Goal: Task Accomplishment & Management: Manage account settings

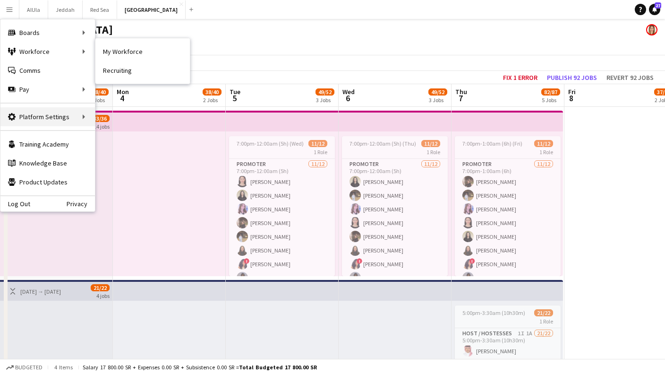
scroll to position [0, 237]
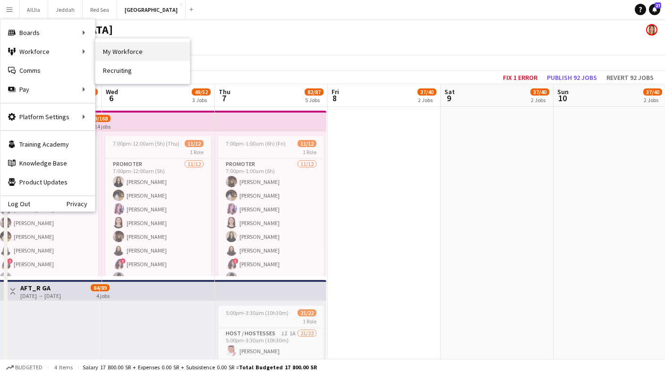
click at [140, 55] on link "My Workforce" at bounding box center [142, 51] width 94 height 19
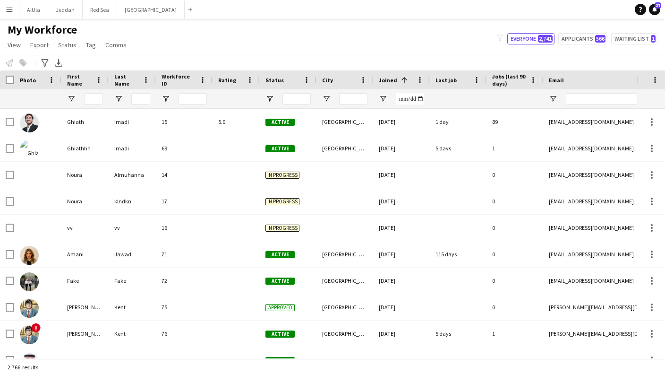
click at [343, 33] on div "My Workforce View Views Default view New view Update view Delete view Edit name…" at bounding box center [332, 39] width 665 height 32
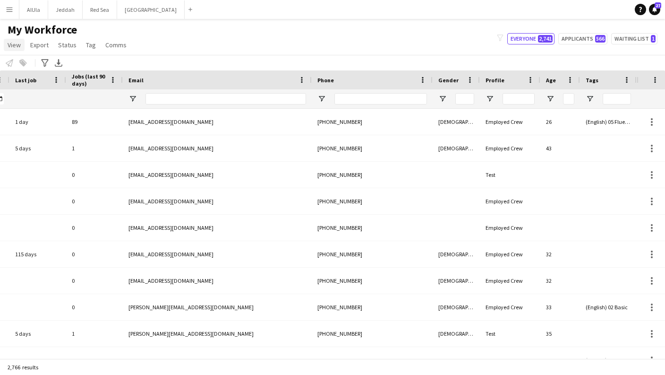
click at [15, 45] on span "View" at bounding box center [14, 45] width 13 height 9
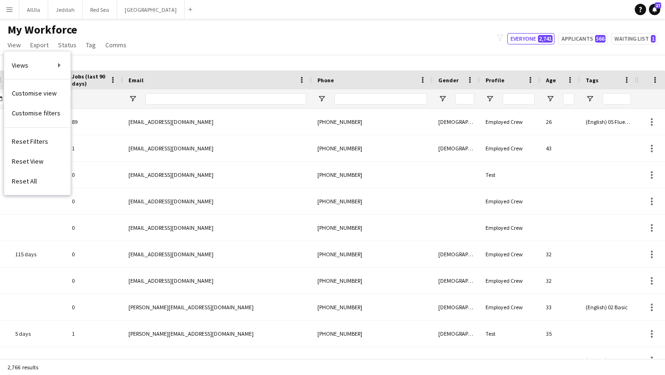
click at [287, 49] on div "My Workforce View Views Default view New view Update view Delete view Edit name…" at bounding box center [332, 39] width 665 height 32
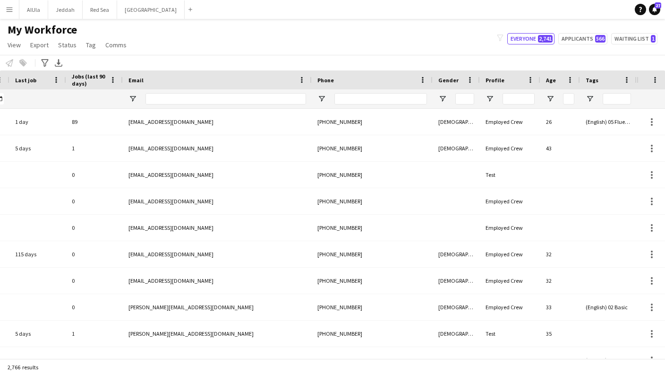
click at [659, 80] on div at bounding box center [651, 79] width 28 height 19
click at [656, 80] on span at bounding box center [655, 80] width 9 height 9
click at [146, 41] on div "My Workforce View Views Default view New view Update view Delete view Edit name…" at bounding box center [332, 39] width 665 height 32
click at [18, 45] on span "View" at bounding box center [14, 45] width 13 height 9
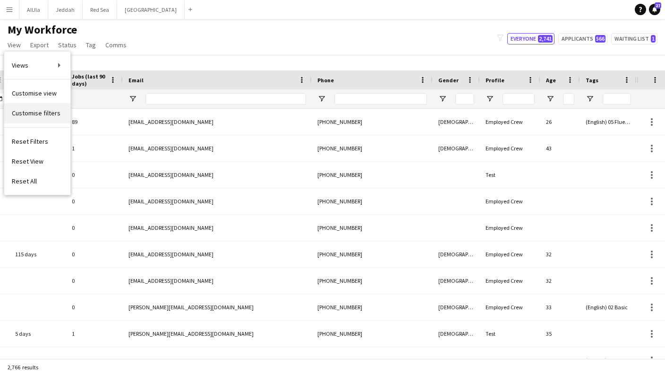
click at [44, 117] on link "Customise filters" at bounding box center [37, 113] width 66 height 20
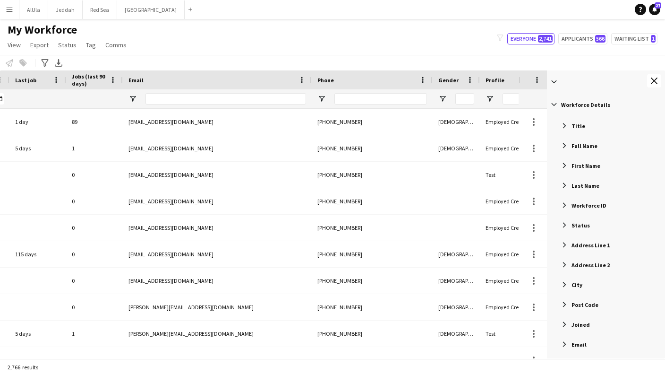
click at [469, 43] on div "My Workforce View Views Default view New view Update view Delete view Edit name…" at bounding box center [332, 39] width 665 height 32
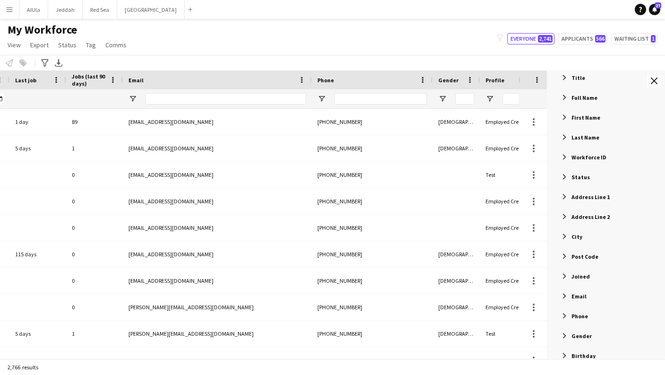
scroll to position [65, 0]
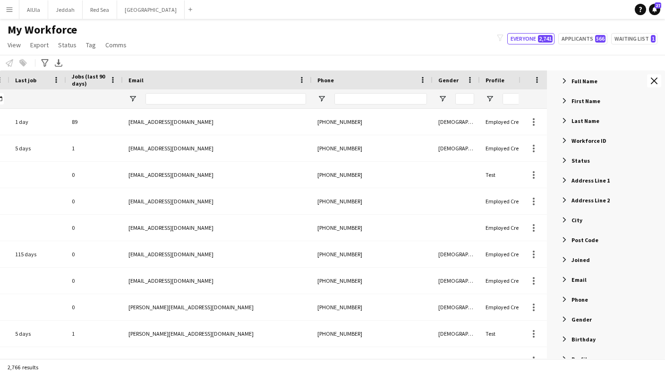
click at [592, 184] on div "Address Line 1" at bounding box center [607, 179] width 115 height 17
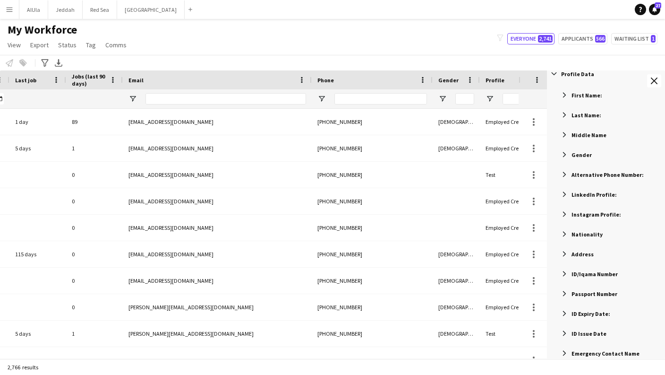
scroll to position [639, 0]
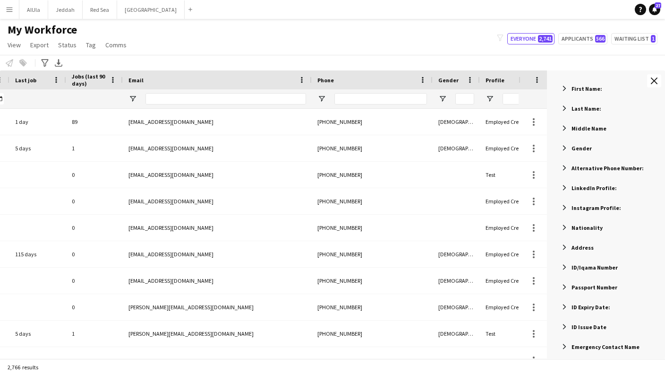
click at [582, 246] on span "Address" at bounding box center [582, 247] width 22 height 7
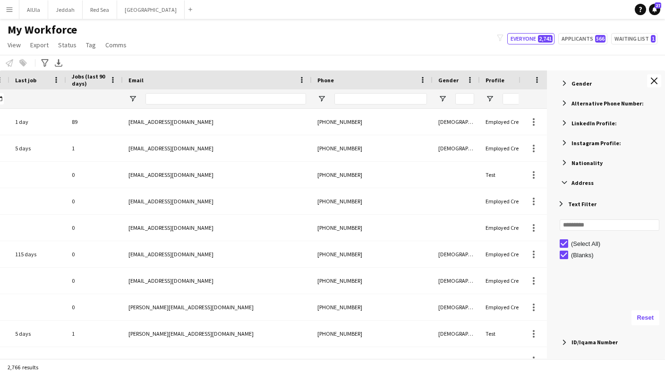
scroll to position [707, 0]
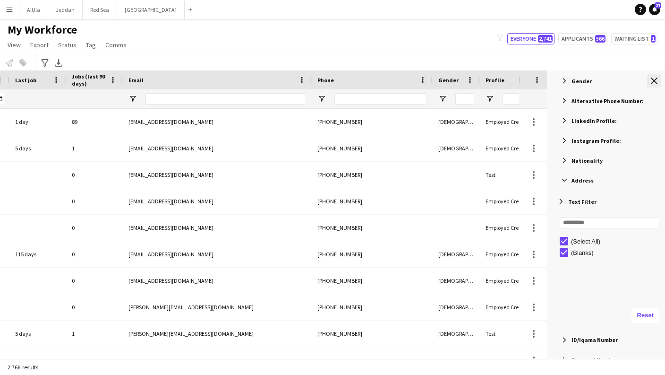
click at [658, 81] on button "Close tool panel" at bounding box center [654, 80] width 14 height 13
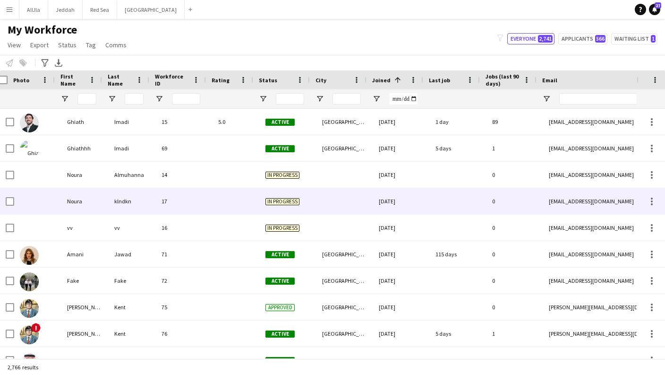
scroll to position [0, -1]
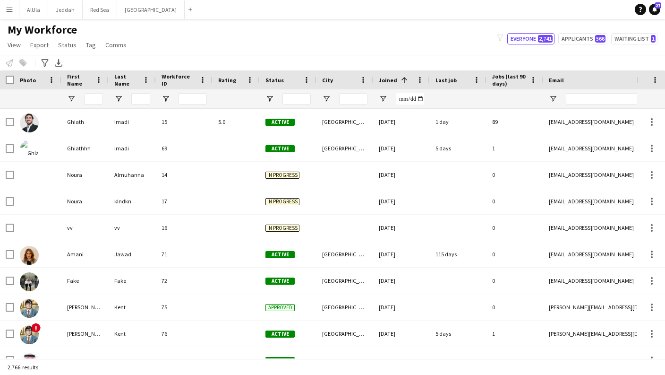
click at [12, 7] on app-icon "Menu" at bounding box center [10, 10] width 8 height 8
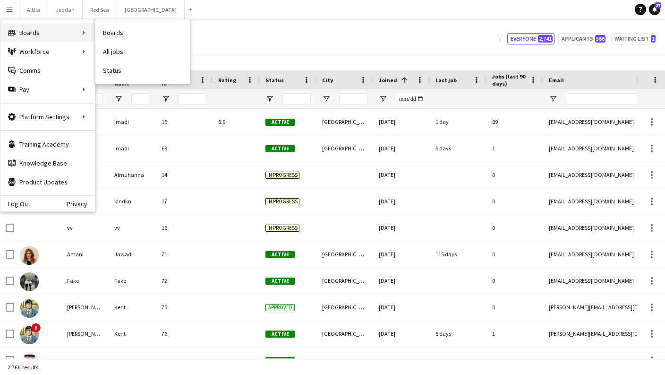
click at [56, 29] on div "Boards Boards" at bounding box center [47, 32] width 94 height 19
click at [262, 41] on div "My Workforce View Views Default view New view Update view Delete view Edit name…" at bounding box center [332, 39] width 665 height 32
